Goal: Task Accomplishment & Management: Use online tool/utility

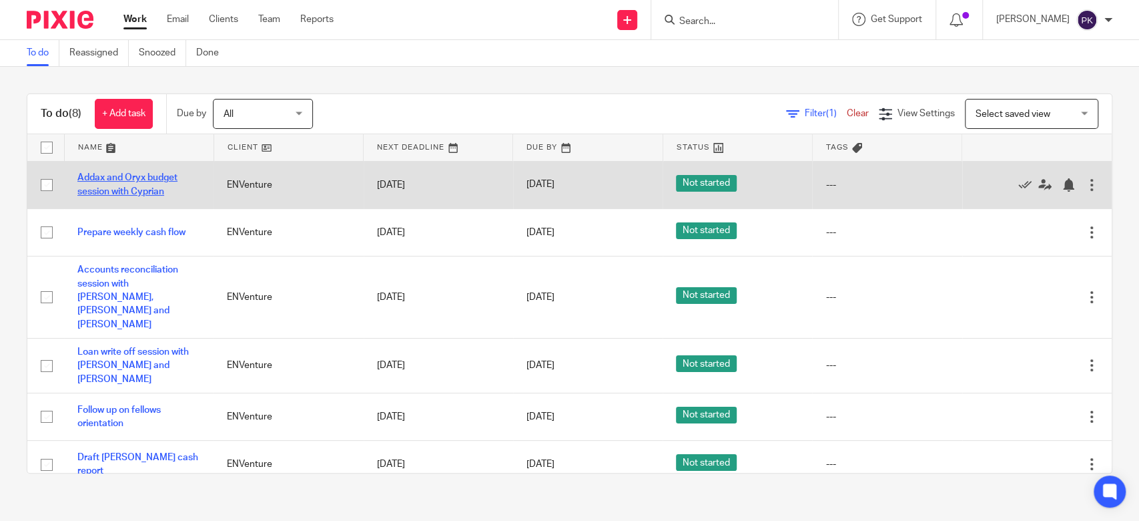
click at [153, 177] on link "Addax and Oryx budget session with Cyprian" at bounding box center [127, 184] width 100 height 23
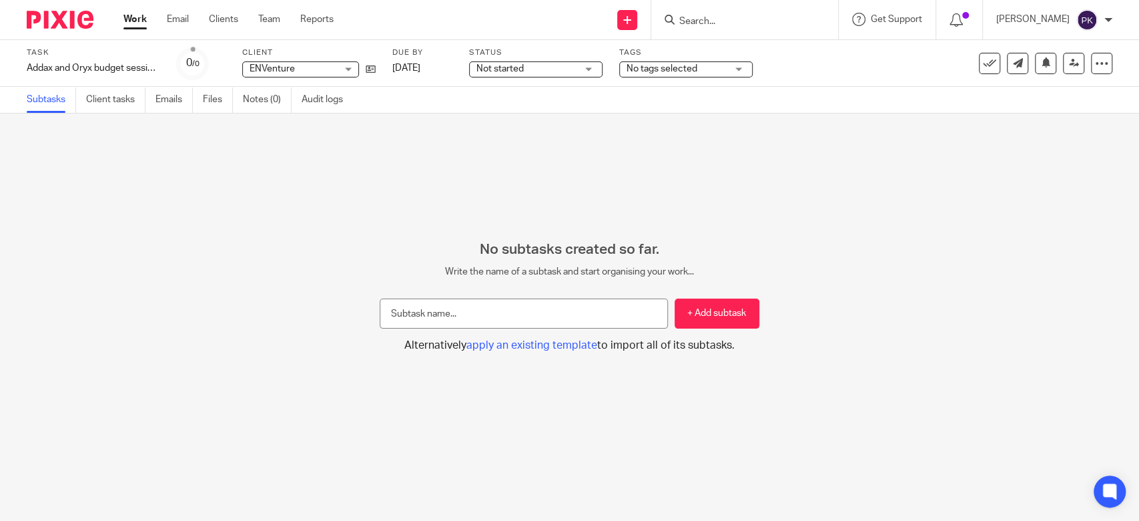
click at [567, 75] on span "Not started" at bounding box center [527, 69] width 100 height 14
click at [289, 174] on div "No subtasks created so far. Write the name of a subtask and start organising yo…" at bounding box center [569, 316] width 1139 height 407
click at [139, 23] on link "Work" at bounding box center [134, 19] width 23 height 13
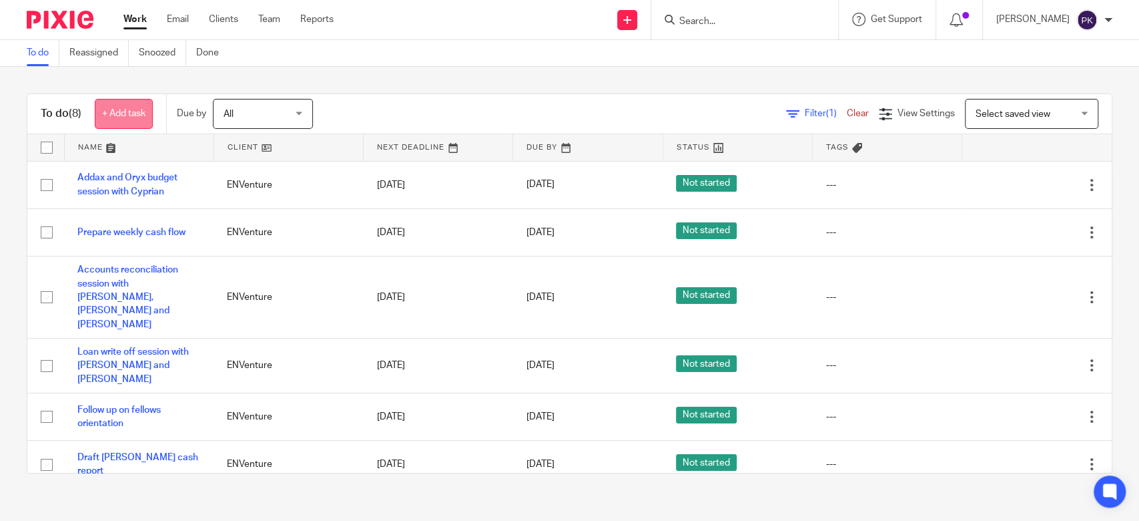
click at [103, 111] on link "+ Add task" at bounding box center [124, 114] width 58 height 30
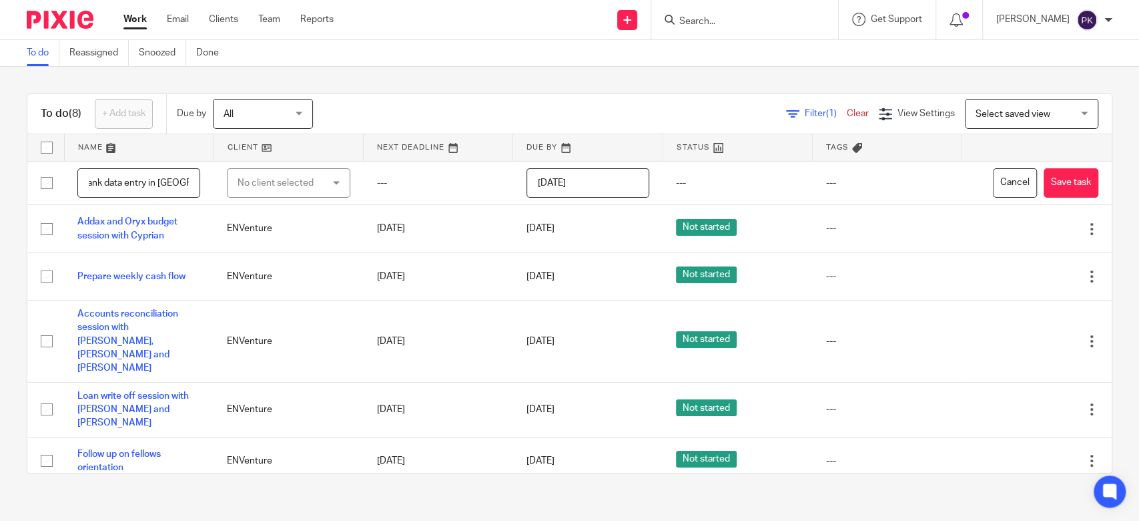
scroll to position [0, 64]
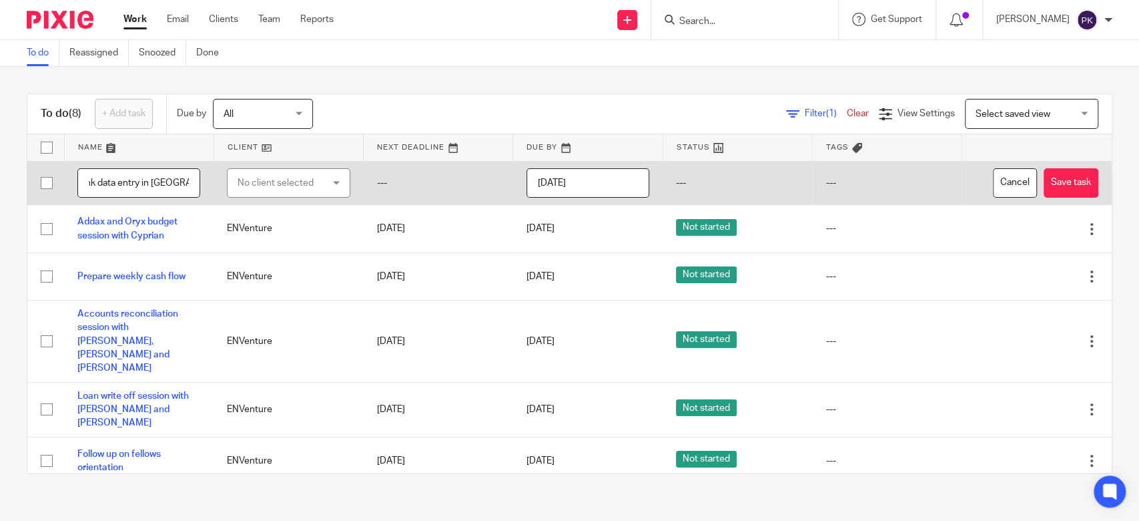
type input "2025Aug UGX bank data entry in QBO"
click at [304, 175] on div "No client selected" at bounding box center [282, 183] width 89 height 28
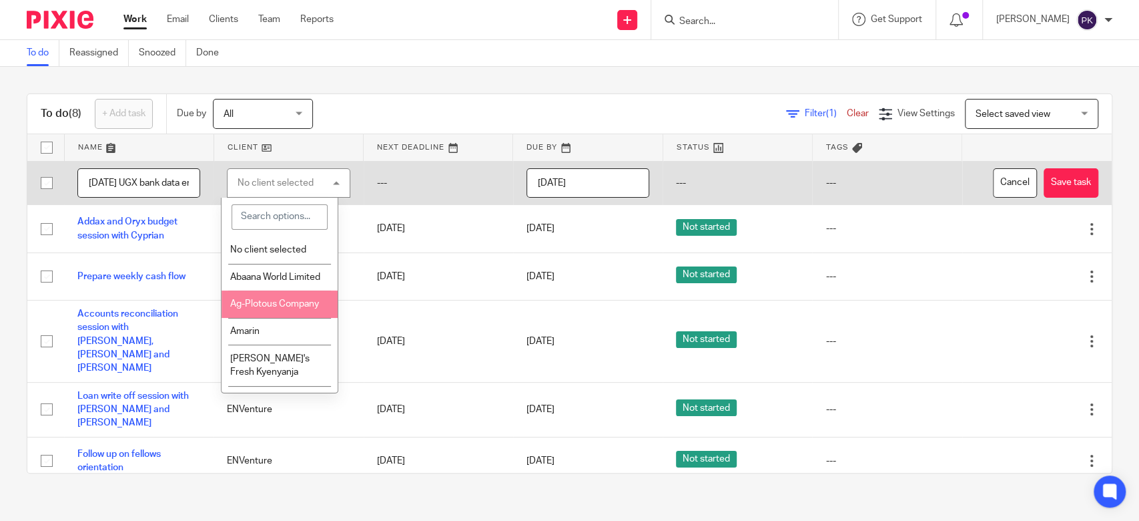
click at [288, 176] on div "No client selected" at bounding box center [288, 183] width 123 height 30
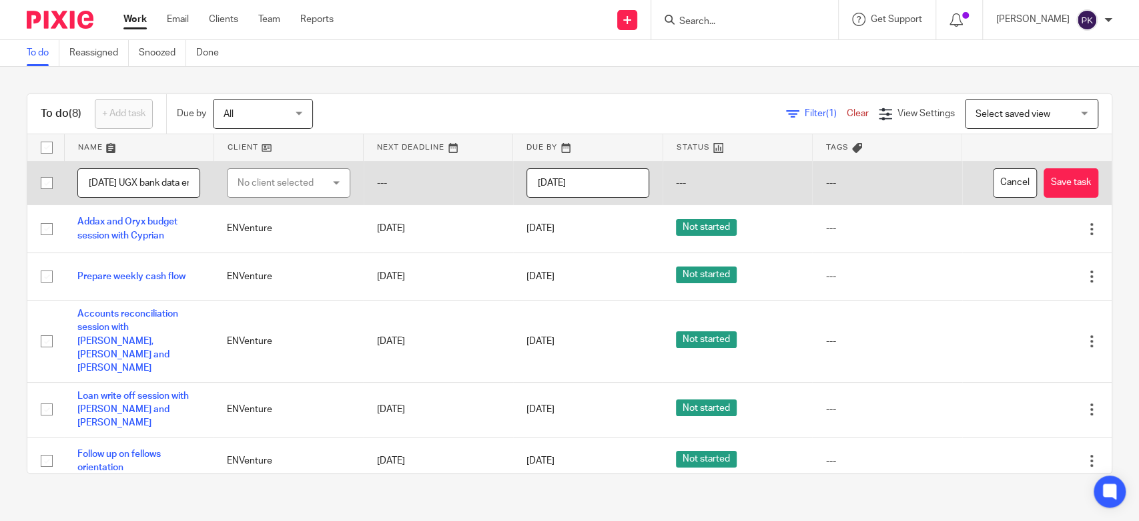
click at [294, 184] on div "No client selected" at bounding box center [282, 183] width 89 height 28
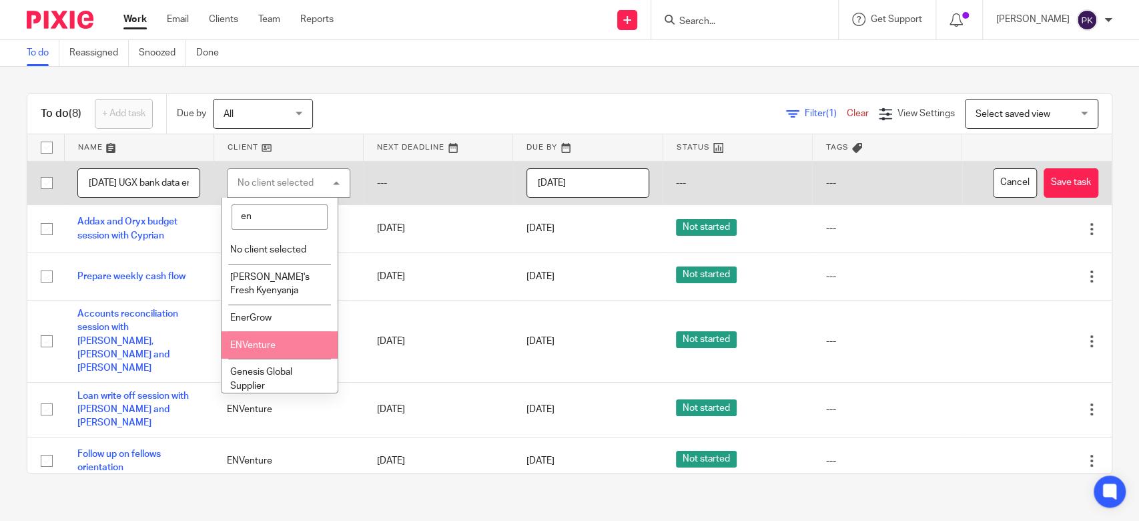
type input "en"
click at [284, 340] on li "ENVenture" at bounding box center [280, 344] width 116 height 27
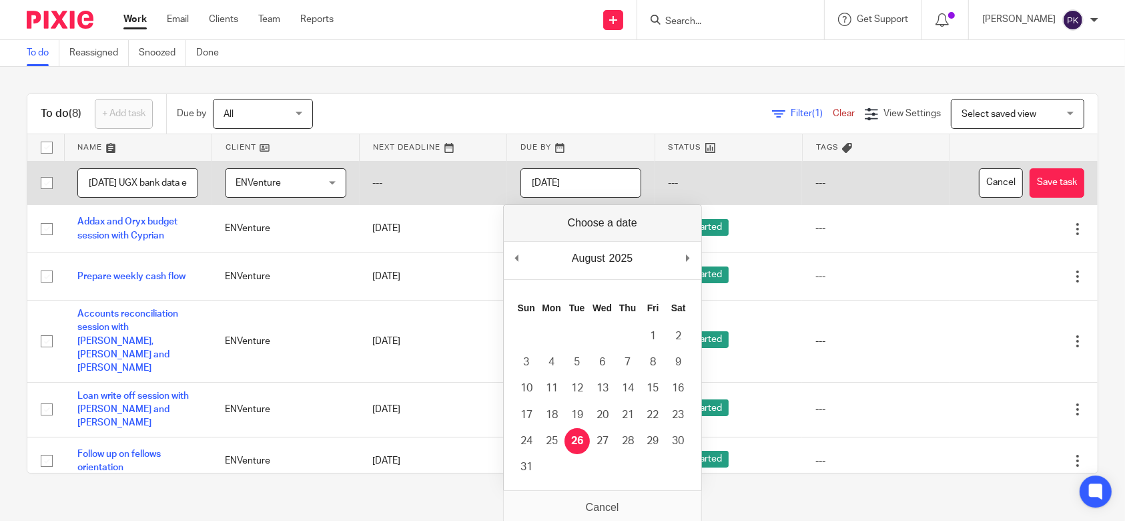
click at [606, 190] on input "[DATE]" at bounding box center [581, 183] width 121 height 30
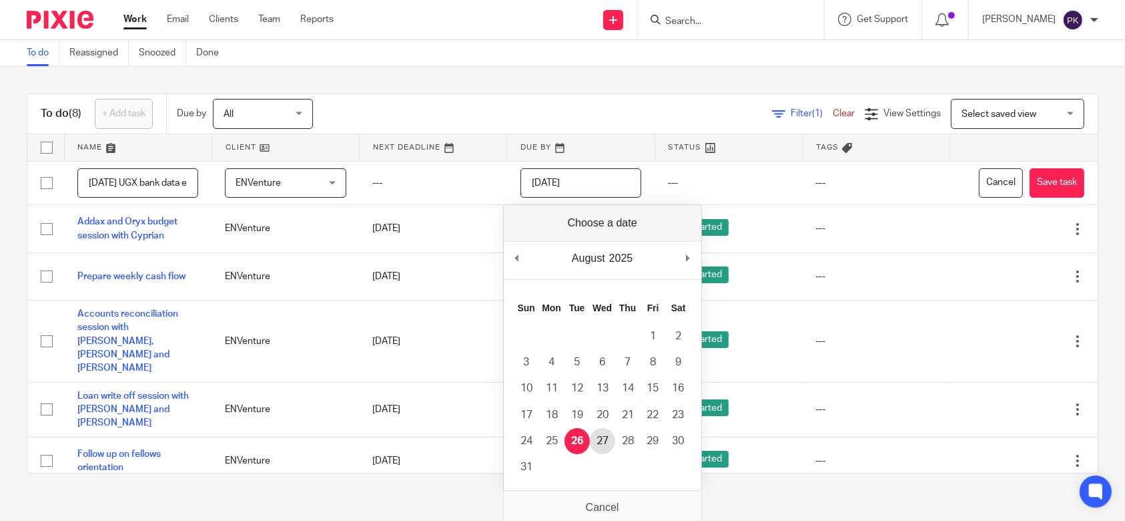
type input "2025-08-27"
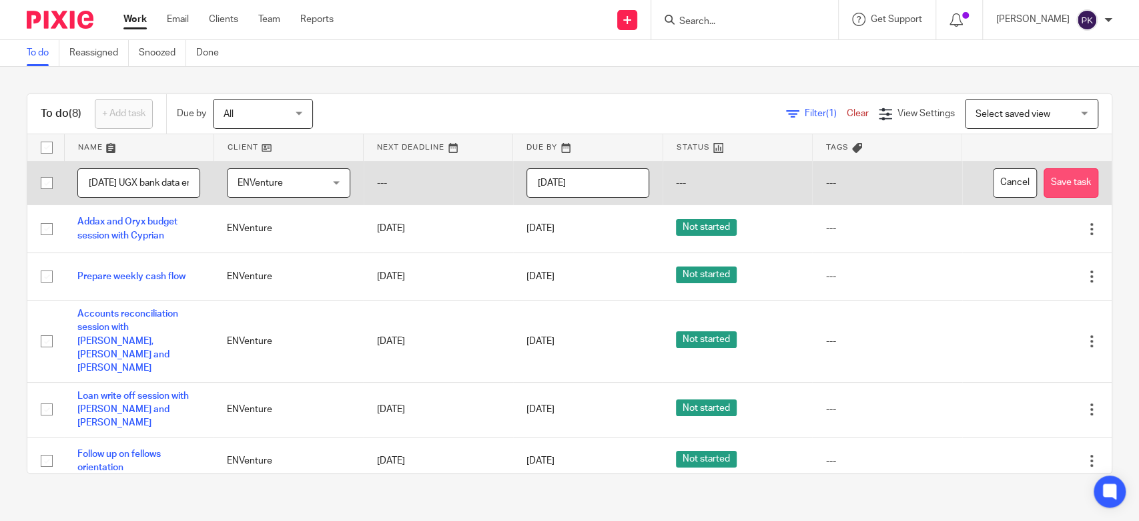
click at [1044, 178] on button "Save task" at bounding box center [1071, 183] width 55 height 30
